Goal: Find specific page/section: Find specific page/section

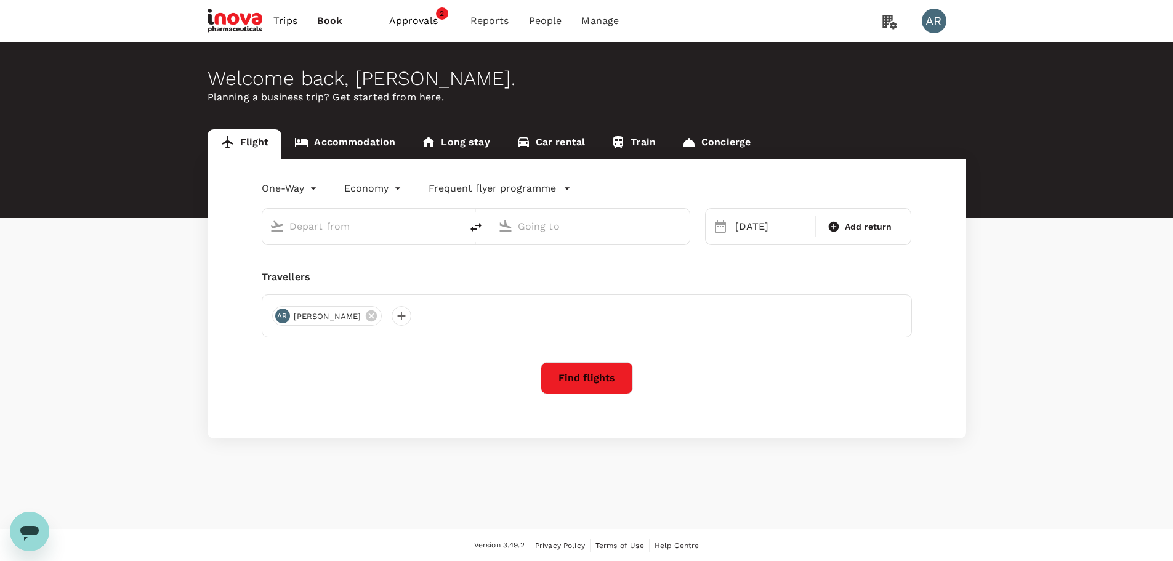
type input "Ngurah Rai Intl (DPS)"
type input "Singapore, Singapore (any)"
type input "Ngurah Rai Intl (DPS)"
type input "Singapore, Singapore (any)"
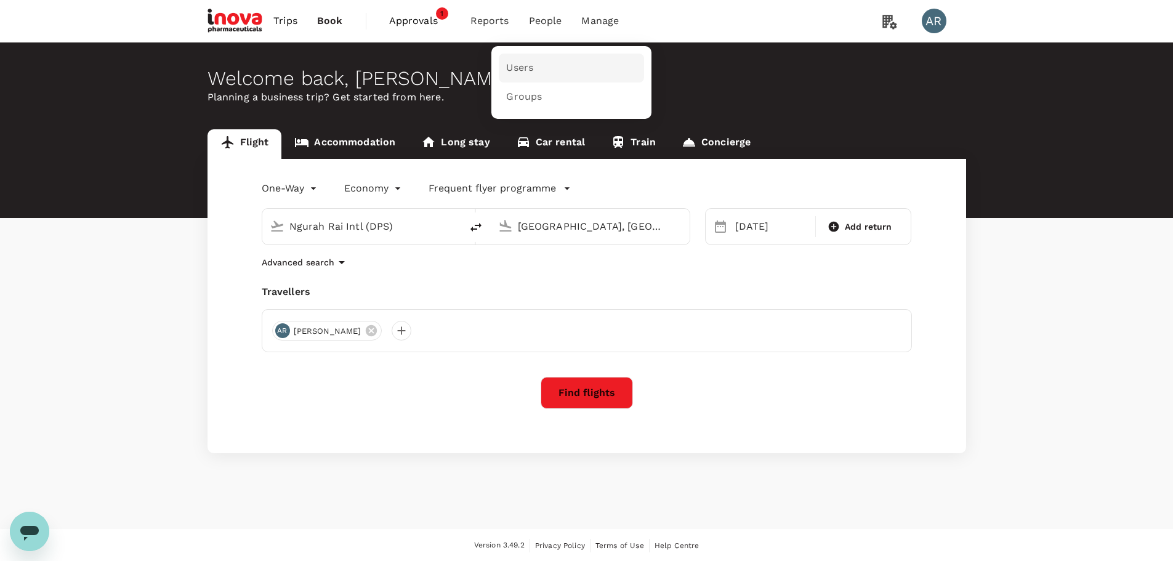
click at [549, 68] on link "Users" at bounding box center [571, 68] width 145 height 29
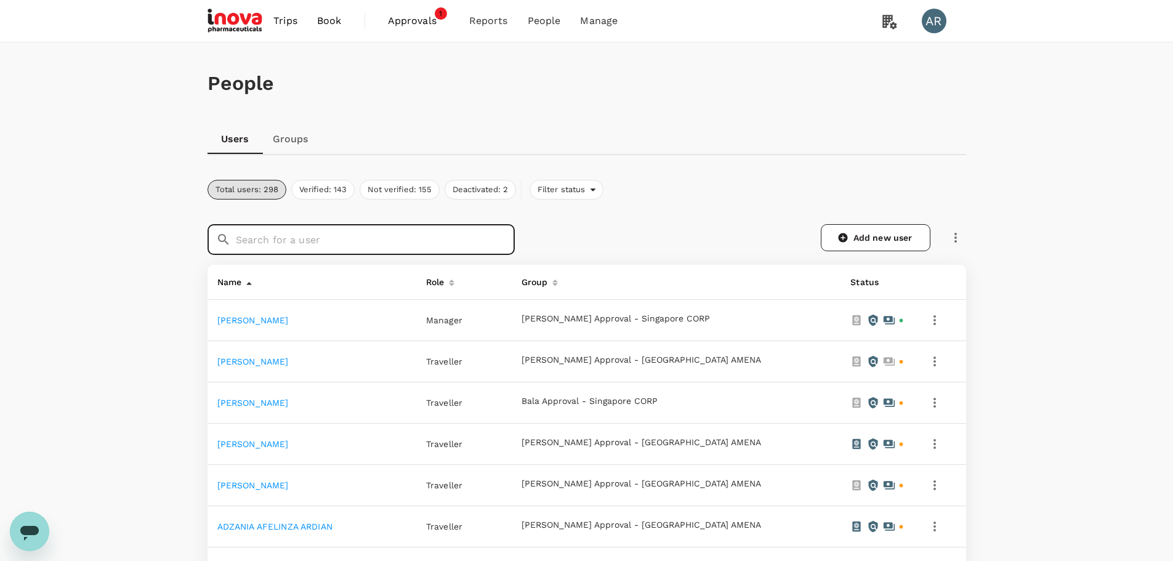
click at [489, 246] on input "text" at bounding box center [375, 239] width 279 height 31
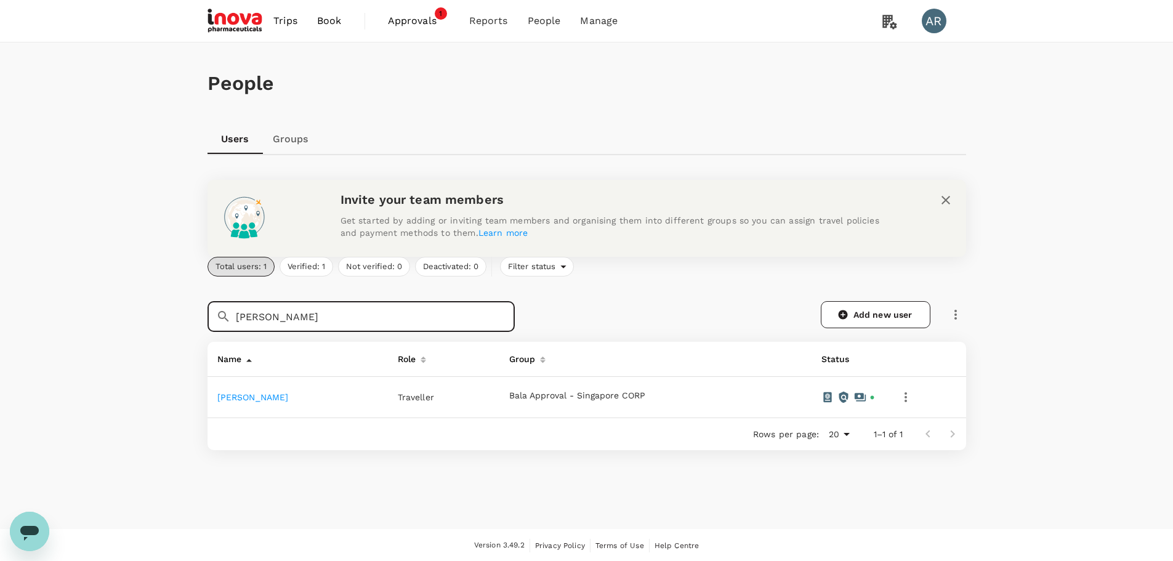
type input "harve"
click at [267, 396] on link "James Harvey" at bounding box center [252, 397] width 71 height 10
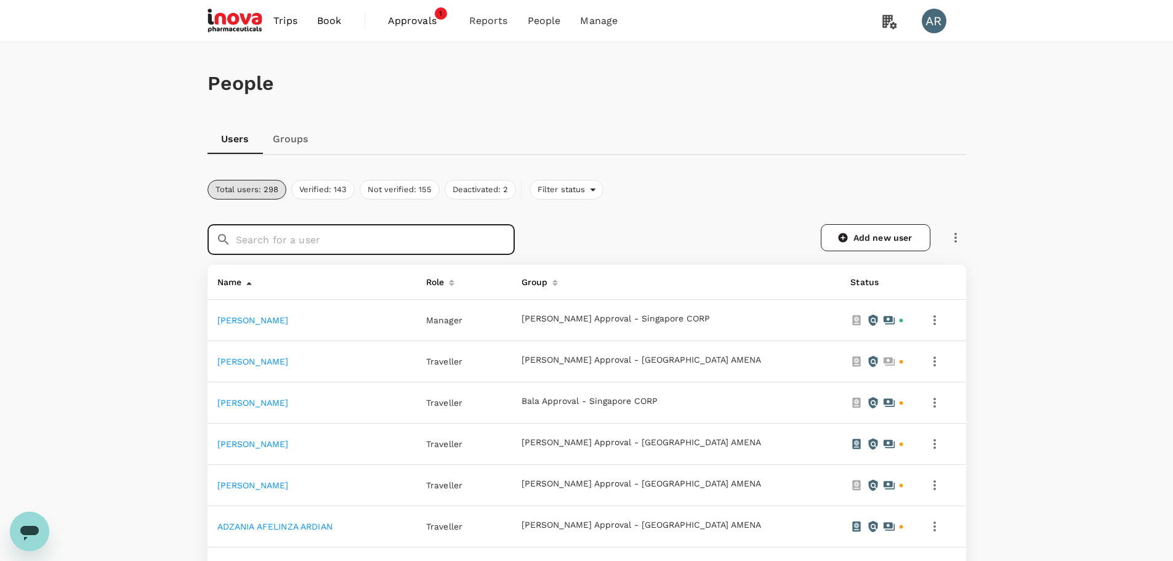
click at [263, 244] on input "text" at bounding box center [375, 239] width 279 height 31
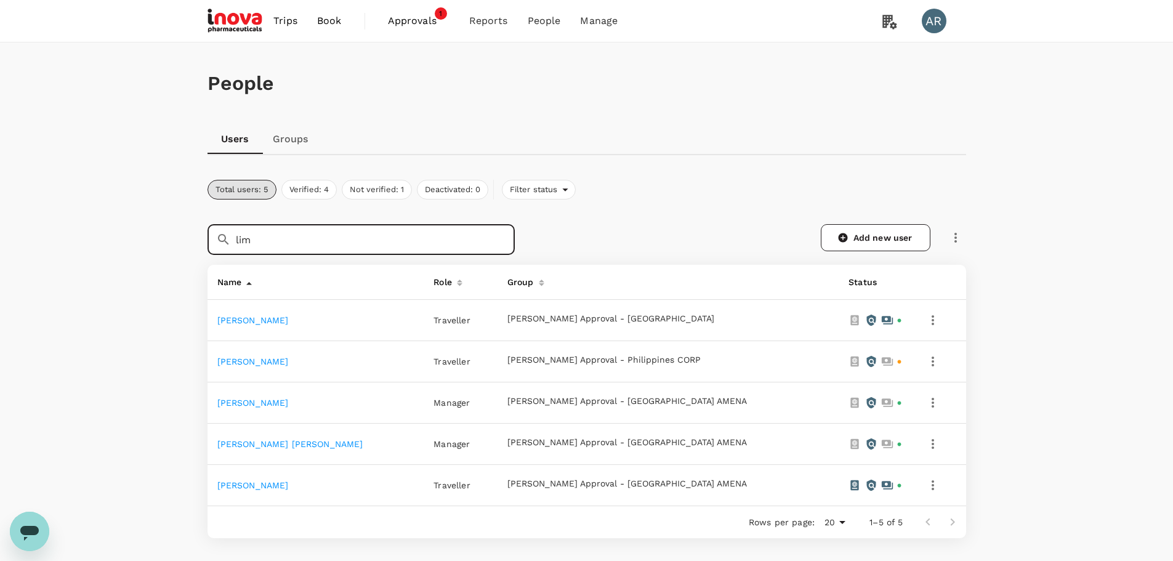
type input "lim"
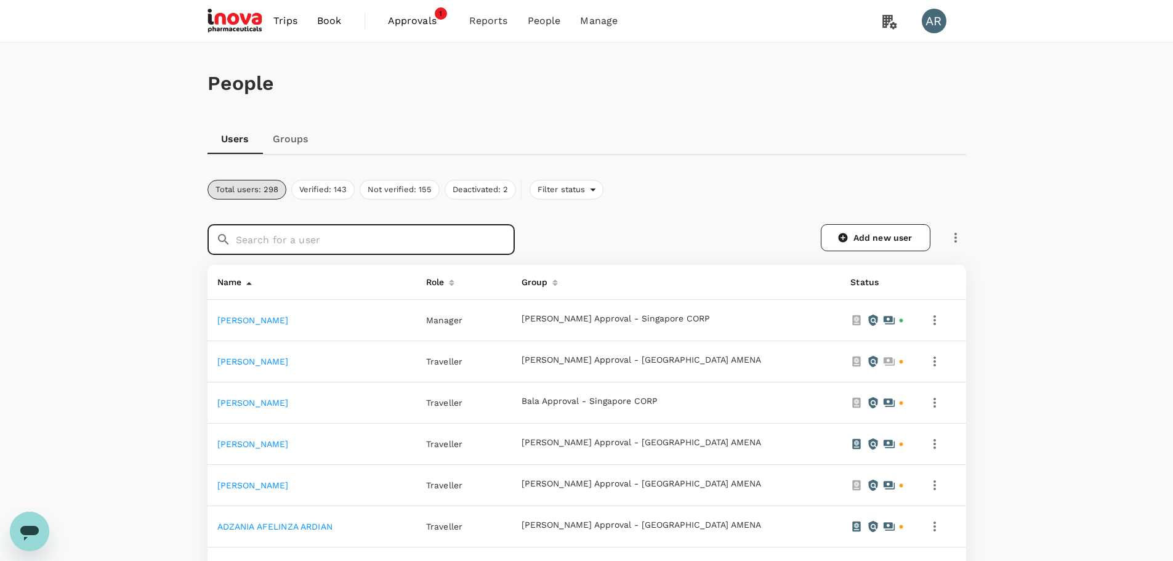
click at [396, 229] on input "text" at bounding box center [375, 239] width 279 height 31
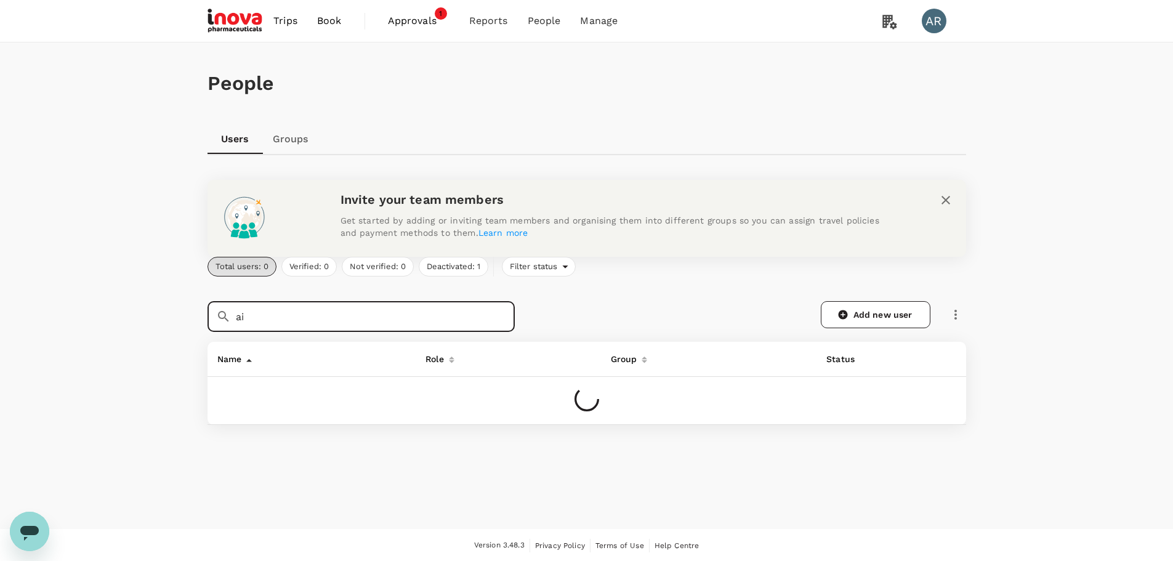
type input "a"
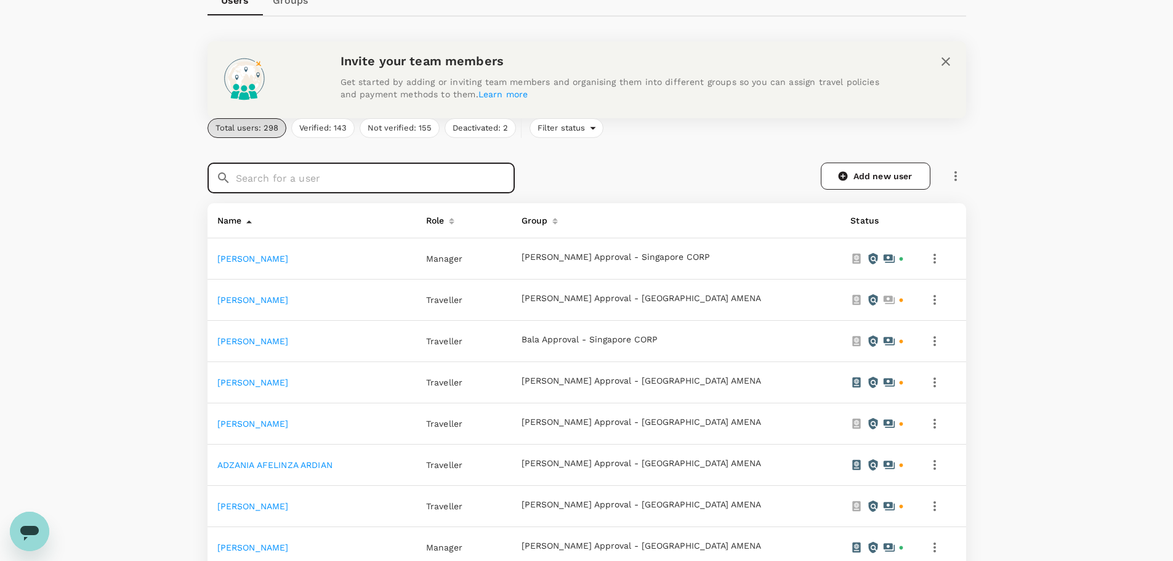
scroll to position [123, 0]
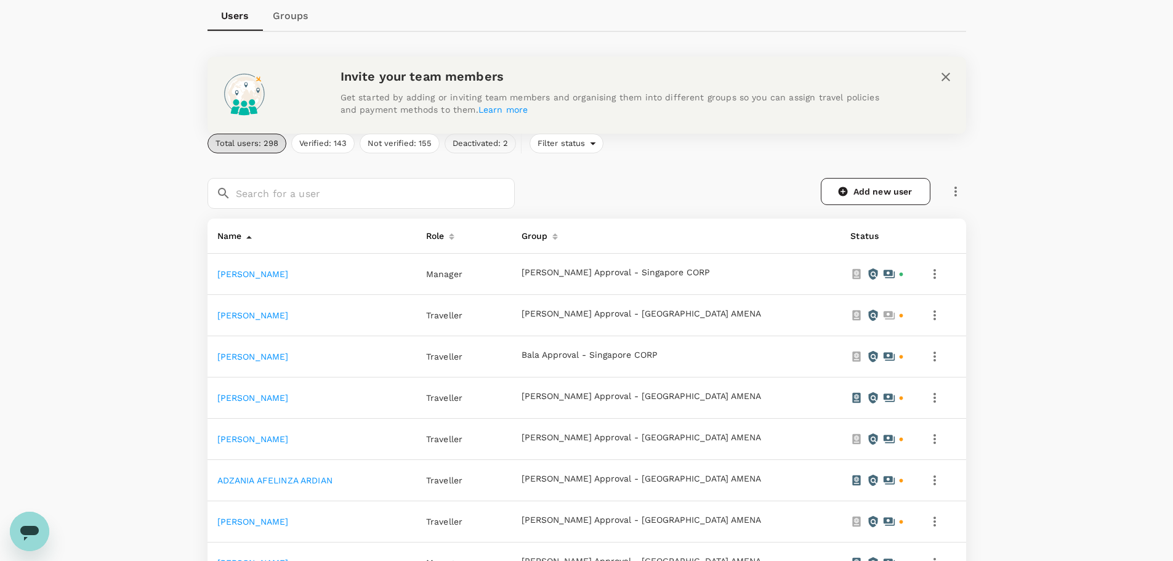
click at [466, 146] on button "Deactivated: 2" at bounding box center [479, 144] width 71 height 20
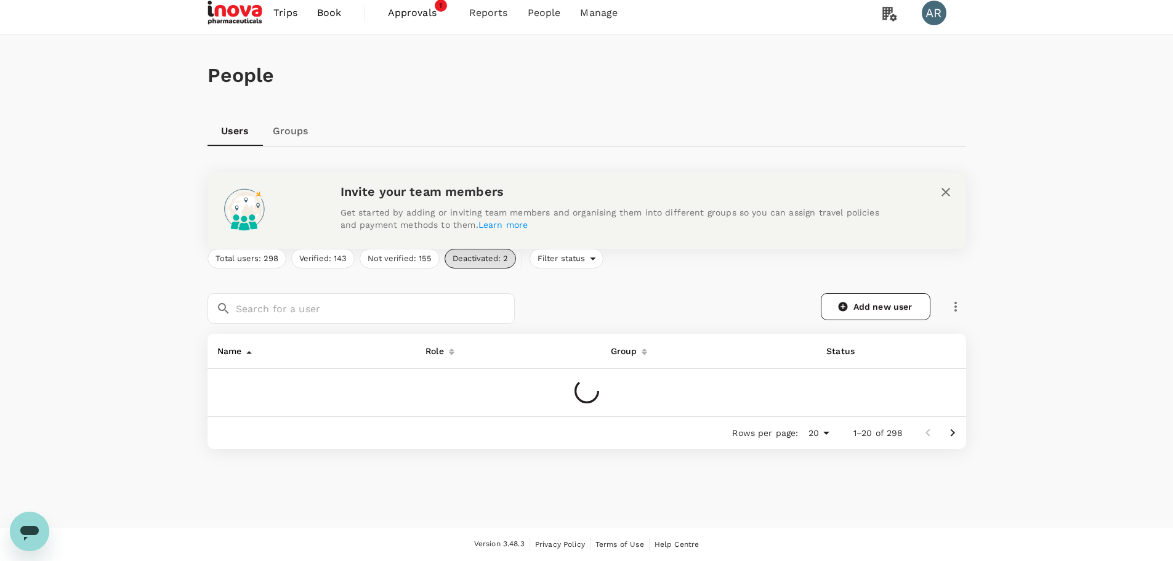
scroll to position [42, 0]
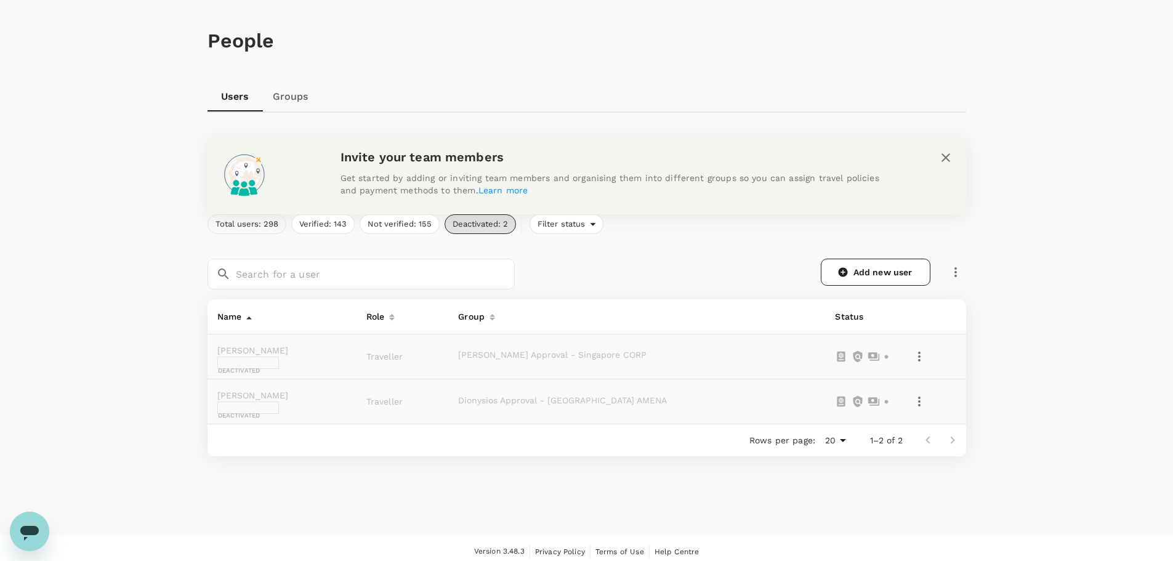
click at [271, 227] on button "Total users: 298" at bounding box center [246, 224] width 79 height 20
